Goal: Task Accomplishment & Management: Use online tool/utility

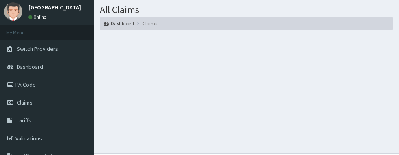
scroll to position [21, 0]
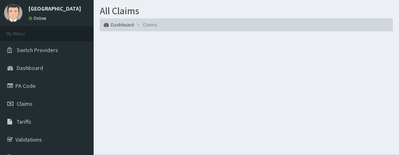
click at [23, 105] on span "Claims" at bounding box center [25, 103] width 16 height 7
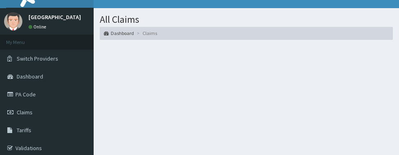
scroll to position [16, 0]
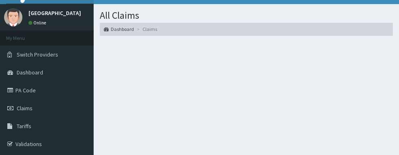
click at [28, 108] on span "Claims" at bounding box center [25, 108] width 16 height 7
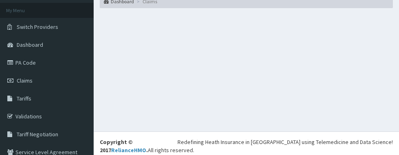
scroll to position [47, 0]
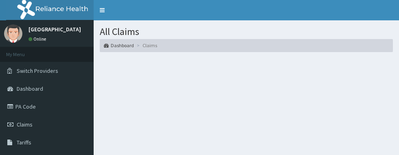
click at [32, 125] on span "Claims" at bounding box center [25, 124] width 16 height 7
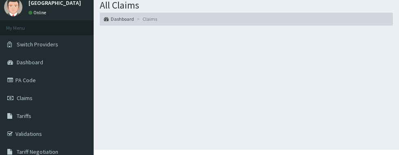
scroll to position [27, 0]
click at [24, 96] on span "Claims" at bounding box center [25, 97] width 16 height 7
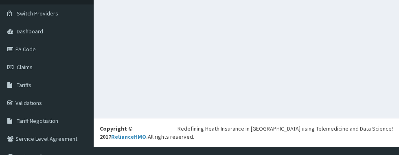
scroll to position [58, 0]
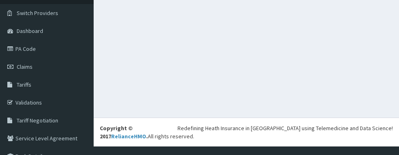
click at [252, 17] on section at bounding box center [246, 45] width 305 height 102
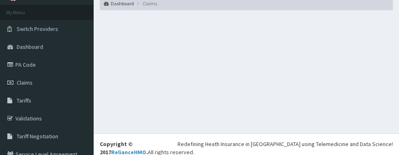
scroll to position [37, 0]
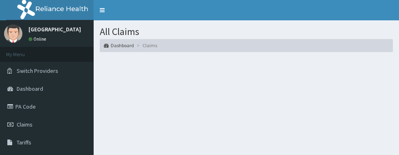
scroll to position [10, 0]
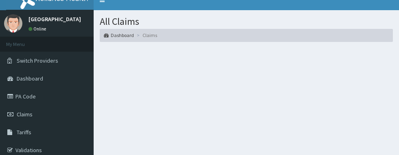
click at [23, 116] on span "Claims" at bounding box center [25, 114] width 16 height 7
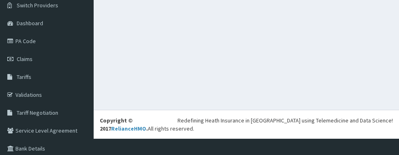
scroll to position [77, 0]
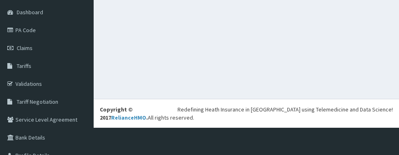
click at [26, 49] on span "Claims" at bounding box center [25, 47] width 16 height 7
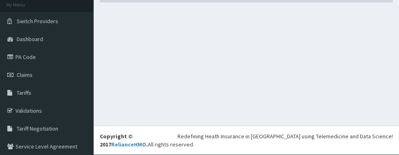
scroll to position [0, 0]
